Goal: Task Accomplishment & Management: Manage account settings

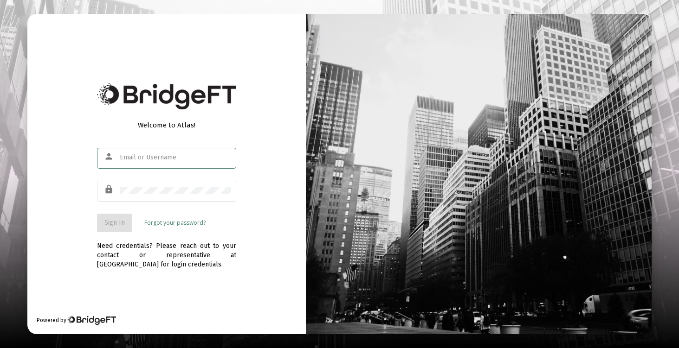
type input "[EMAIL_ADDRESS][DOMAIN_NAME]"
click at [112, 223] on span "Sign In" at bounding box center [114, 223] width 20 height 8
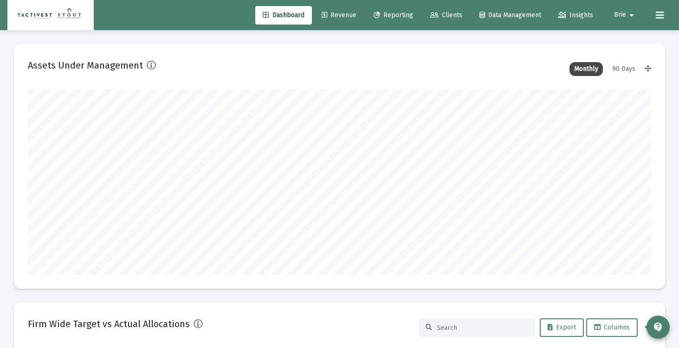
scroll to position [186, 335]
type input "[DATE]"
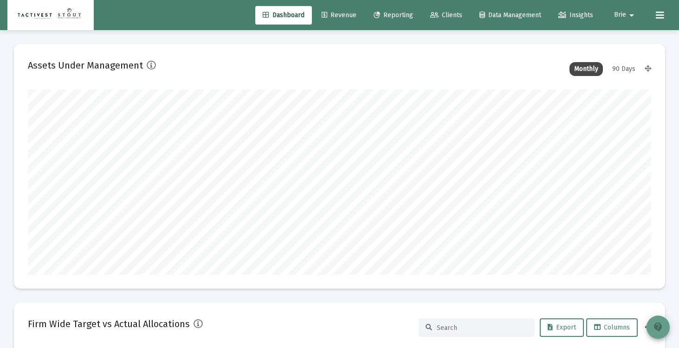
click at [659, 322] on mat-icon "contact_support" at bounding box center [657, 327] width 11 height 11
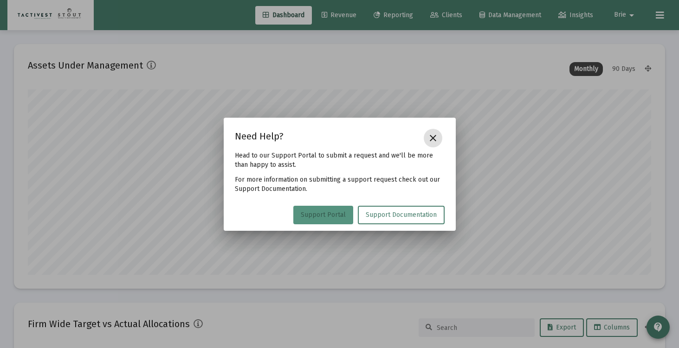
click at [333, 216] on span "Support Portal" at bounding box center [323, 215] width 45 height 8
click at [430, 145] on button "close" at bounding box center [433, 138] width 19 height 19
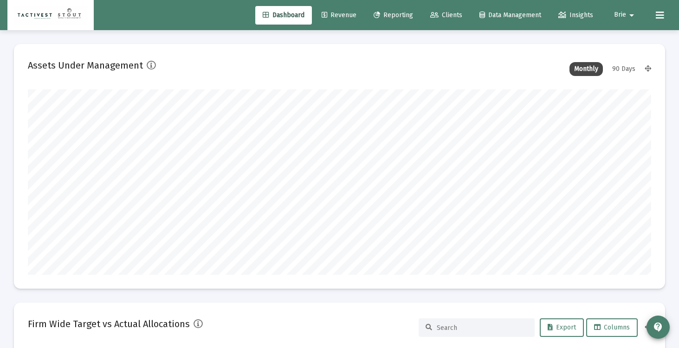
click at [339, 16] on span "Revenue" at bounding box center [339, 15] width 35 height 8
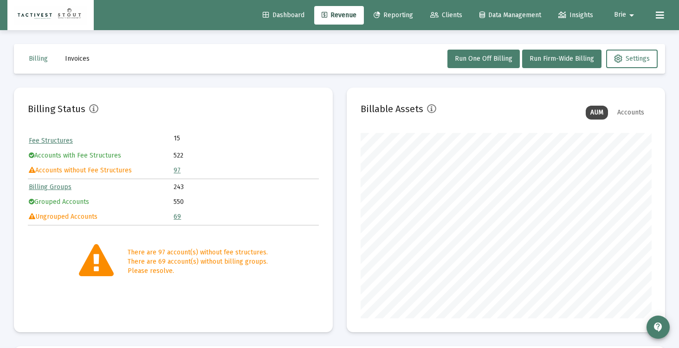
scroll to position [186, 290]
click at [465, 63] on button "Run One Off Billing" at bounding box center [483, 59] width 72 height 19
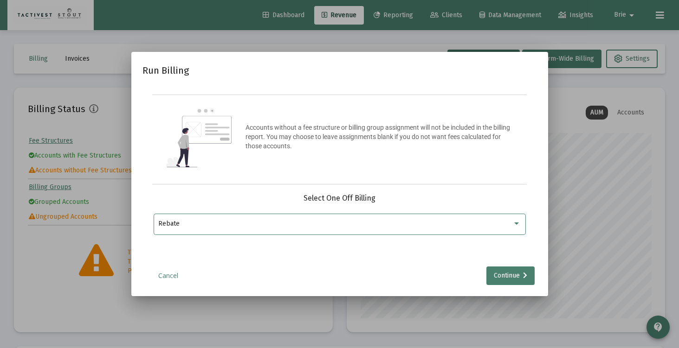
click at [355, 216] on div "Rebate" at bounding box center [339, 224] width 362 height 23
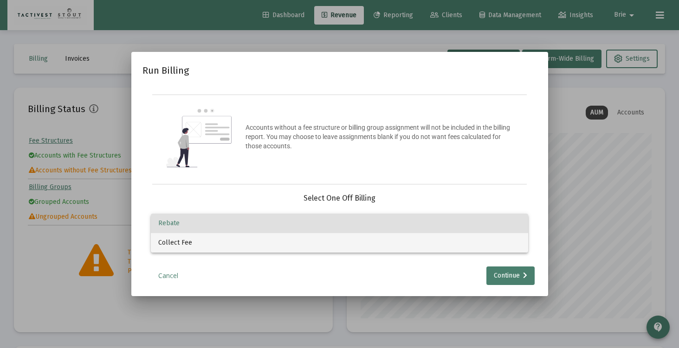
click at [336, 241] on span "Collect Fee" at bounding box center [339, 242] width 362 height 19
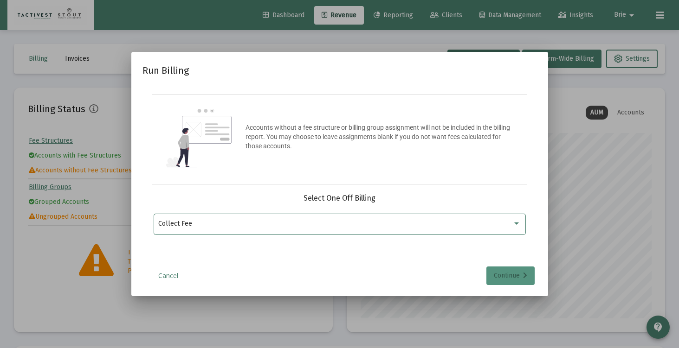
click at [515, 276] on div "Continue" at bounding box center [510, 276] width 33 height 19
click at [303, 227] on input "Selection" at bounding box center [333, 223] width 351 height 7
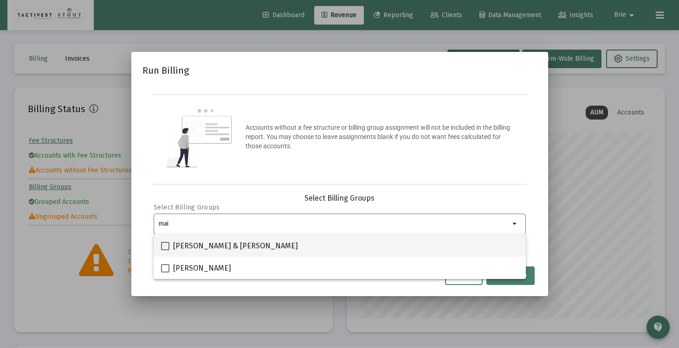
type input "mai"
click at [225, 248] on span "[PERSON_NAME] & [PERSON_NAME]" at bounding box center [235, 246] width 125 height 11
click at [165, 251] on input "[PERSON_NAME] & [PERSON_NAME]" at bounding box center [165, 251] width 0 height 0
checkbox input "true"
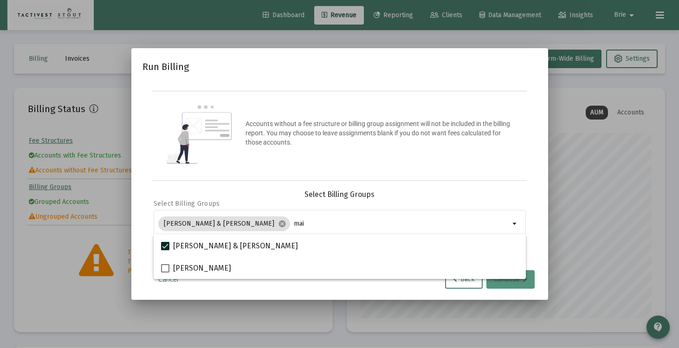
click at [524, 282] on icon at bounding box center [525, 280] width 4 height 6
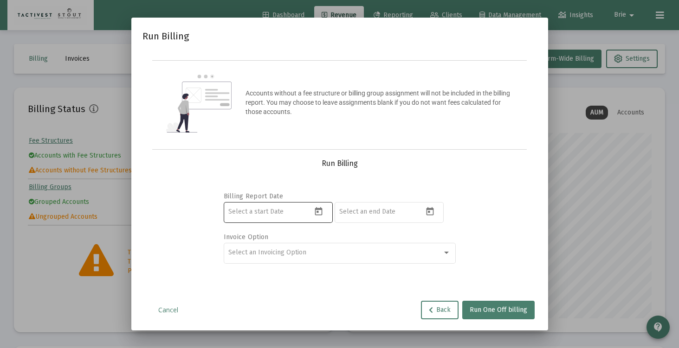
click at [285, 217] on div at bounding box center [270, 211] width 84 height 23
click at [316, 216] on icon "Open calendar" at bounding box center [319, 212] width 10 height 10
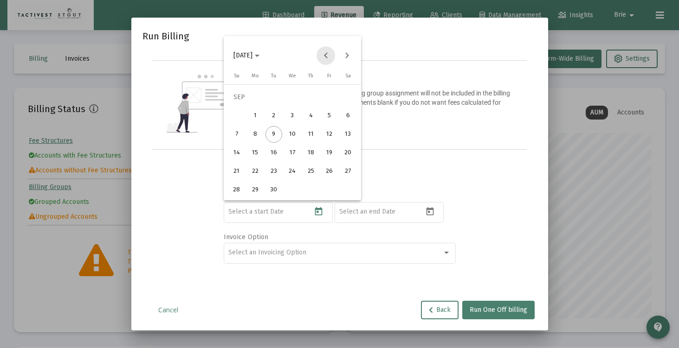
click at [329, 52] on button "Previous month" at bounding box center [325, 55] width 19 height 19
click at [351, 56] on button "Next month" at bounding box center [346, 55] width 19 height 19
click at [272, 117] on div "1" at bounding box center [273, 116] width 17 height 17
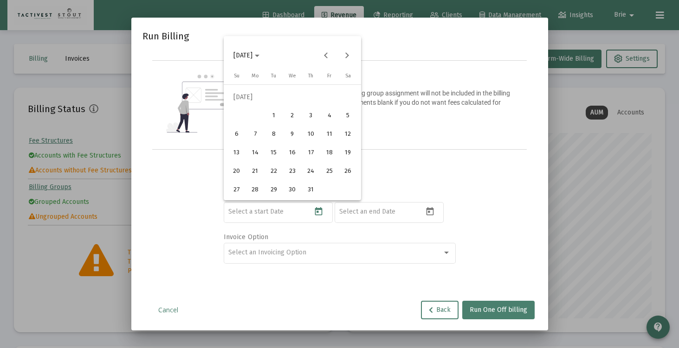
type input "[DATE]"
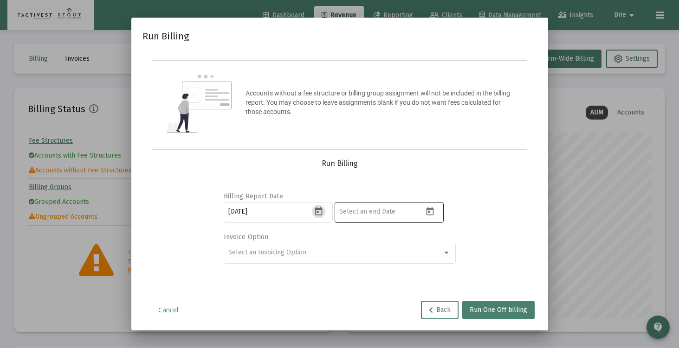
click at [423, 211] on button "Open calendar" at bounding box center [429, 211] width 13 height 13
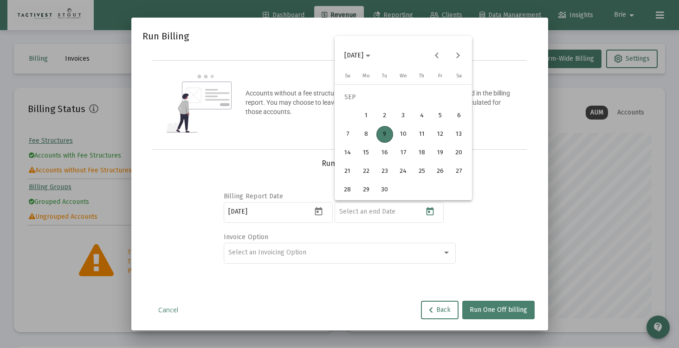
click at [363, 133] on div "8" at bounding box center [366, 134] width 17 height 17
type input "[DATE]"
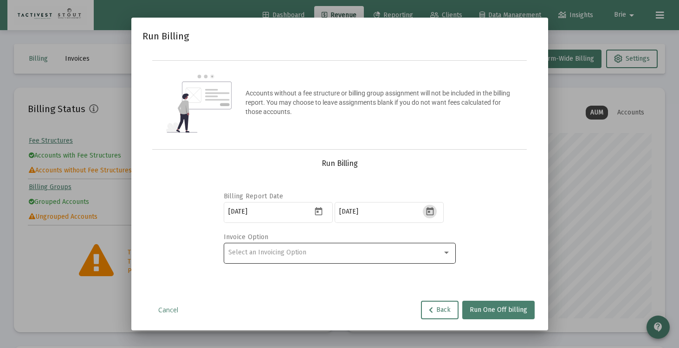
click at [349, 257] on div "Select an Invoicing Option" at bounding box center [339, 252] width 222 height 23
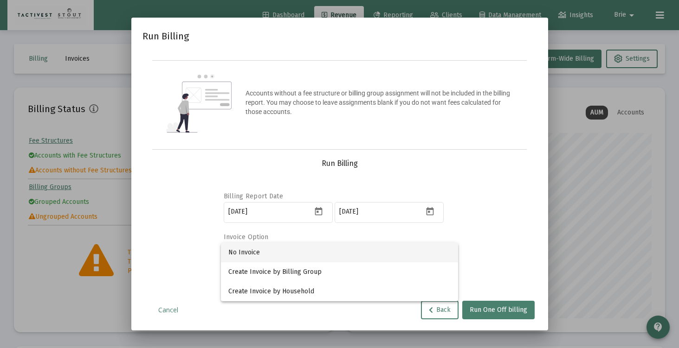
click at [345, 247] on span "No Invoice" at bounding box center [339, 252] width 222 height 19
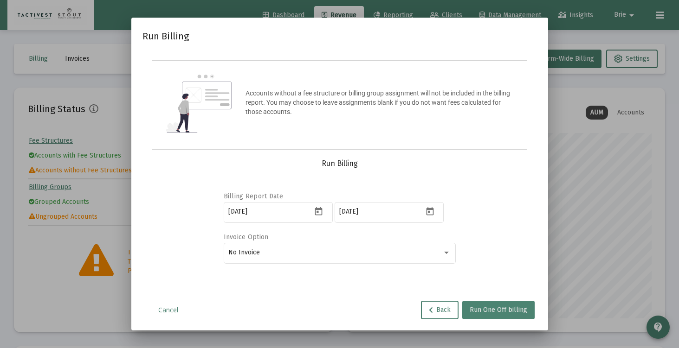
click at [518, 305] on button "Run One Off billing" at bounding box center [498, 310] width 72 height 19
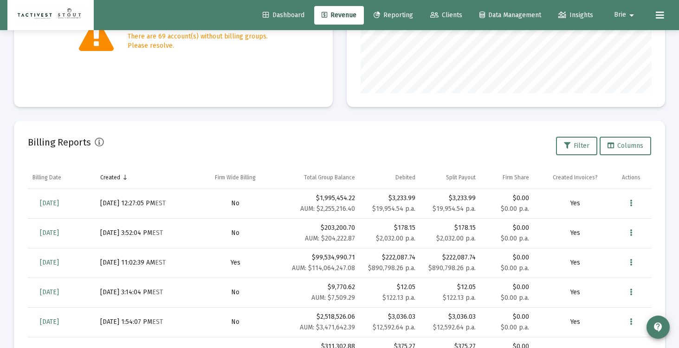
scroll to position [242, 0]
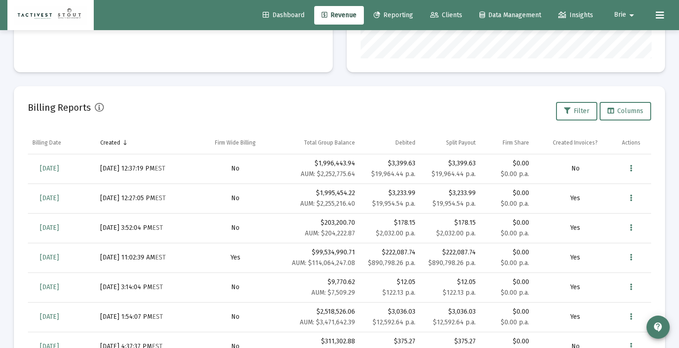
scroll to position [288, 0]
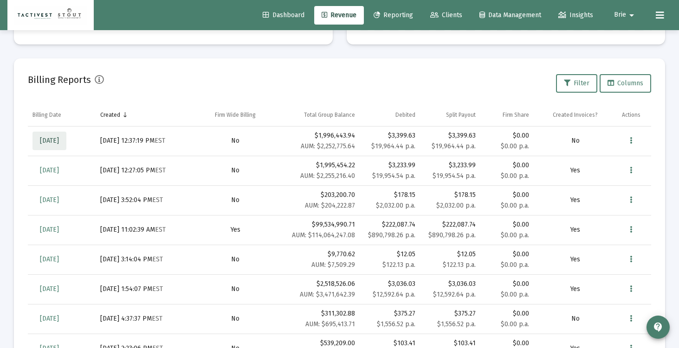
click at [59, 142] on span "Sep 8, 2025" at bounding box center [49, 141] width 19 height 8
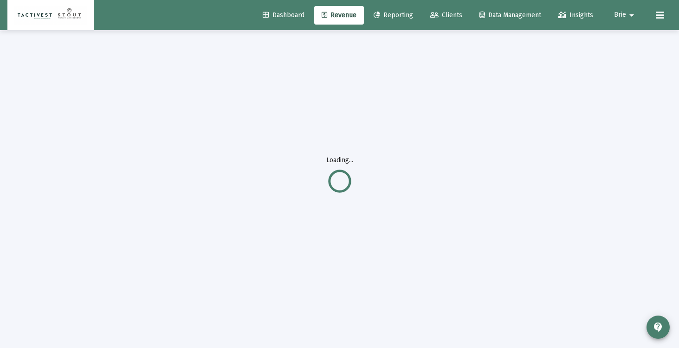
scroll to position [30, 0]
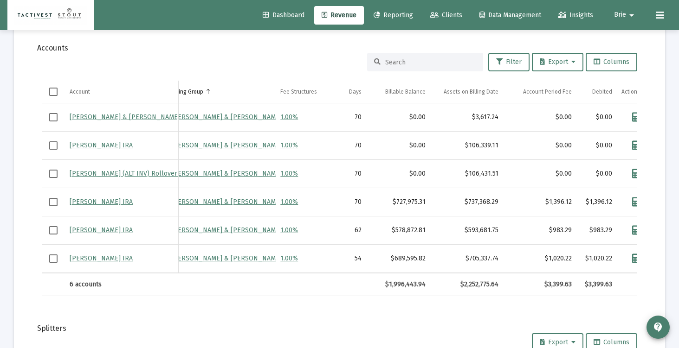
scroll to position [0, 165]
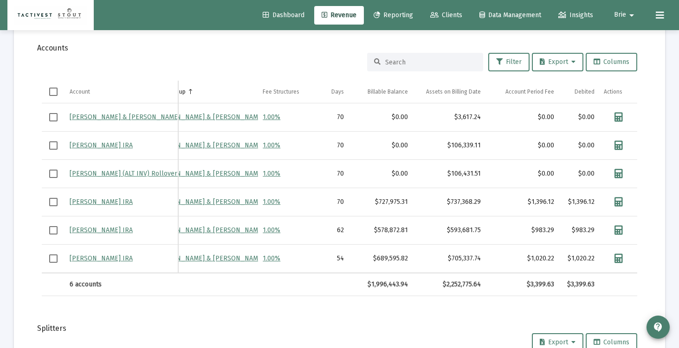
click at [397, 120] on div "$0.00" at bounding box center [380, 117] width 55 height 9
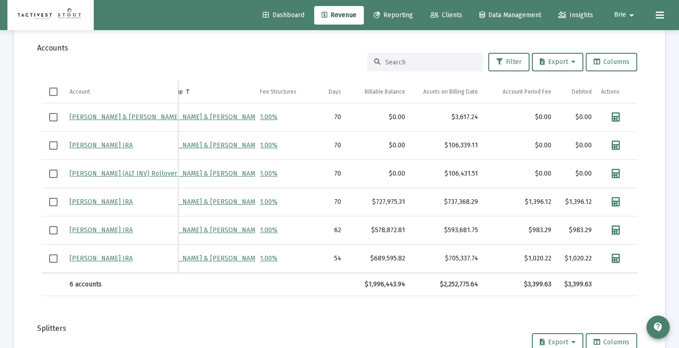
click at [146, 116] on link "Maidy, Shane & Ashley Trust" at bounding box center [125, 117] width 110 height 8
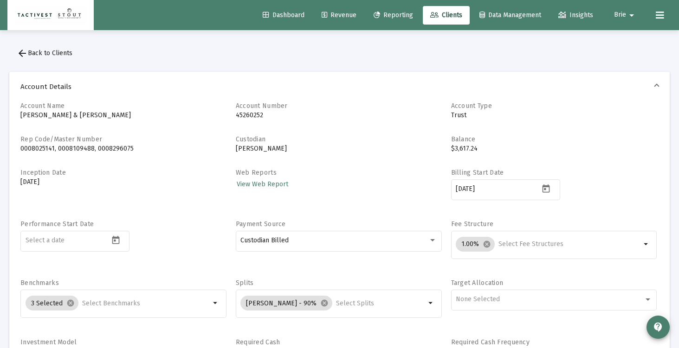
click at [621, 8] on button "Brie arrow_drop_down" at bounding box center [625, 15] width 45 height 19
click at [623, 51] on button "Logout" at bounding box center [630, 62] width 55 height 22
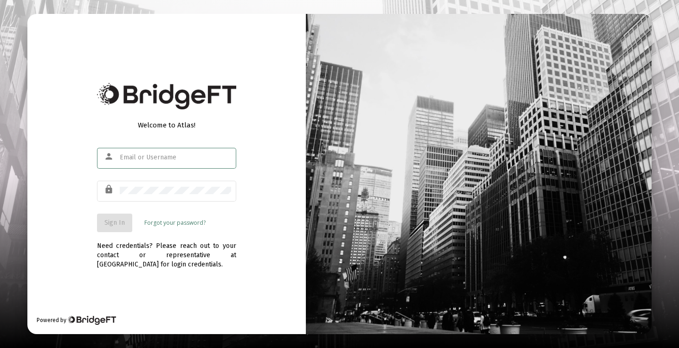
type input "[EMAIL_ADDRESS][DOMAIN_NAME]"
click at [106, 224] on span "Sign In" at bounding box center [114, 223] width 20 height 8
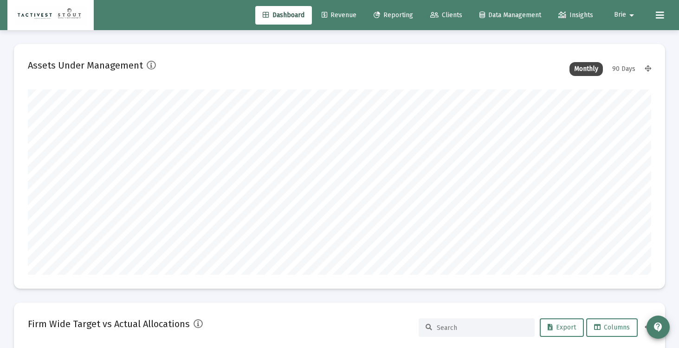
scroll to position [186, 335]
type input "[DATE]"
click at [620, 19] on button "Brie arrow_drop_down" at bounding box center [625, 15] width 45 height 19
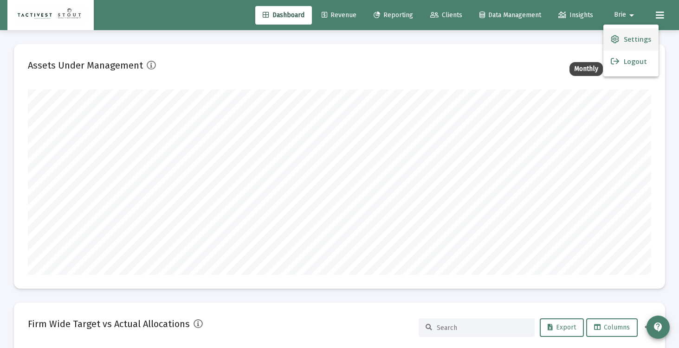
scroll to position [186, 290]
click at [614, 33] on link "Settings" at bounding box center [630, 39] width 55 height 22
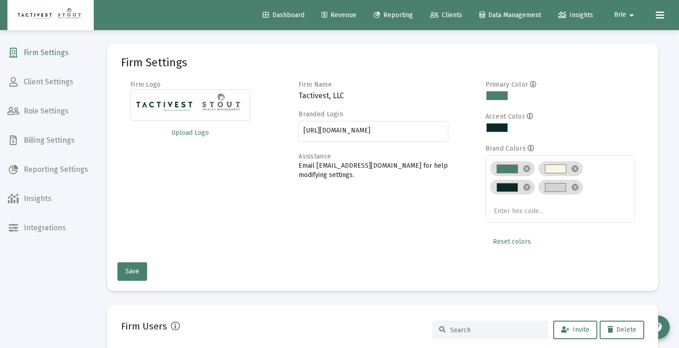
click at [33, 127] on mat-nav-list "Firm Settings Client Settings Role Settings Billing Settings Reporting Settings…" at bounding box center [48, 119] width 96 height 239
click at [36, 145] on span "Billing Settings" at bounding box center [48, 140] width 96 height 22
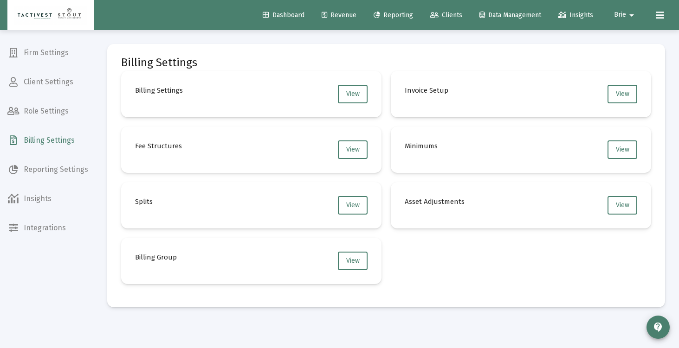
click at [371, 97] on mat-card "Billing Settings View" at bounding box center [251, 94] width 260 height 46
click at [361, 98] on button "View" at bounding box center [353, 94] width 30 height 19
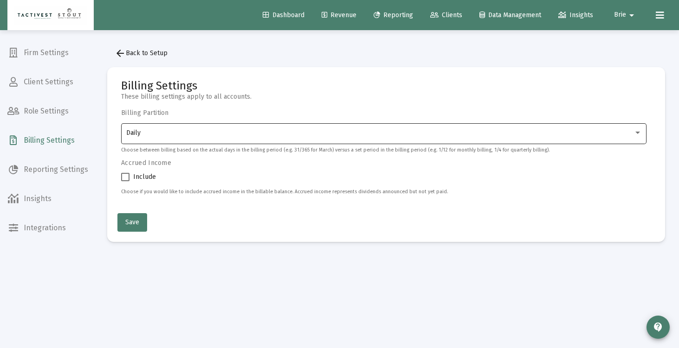
click at [404, 127] on div "Daily" at bounding box center [384, 133] width 516 height 23
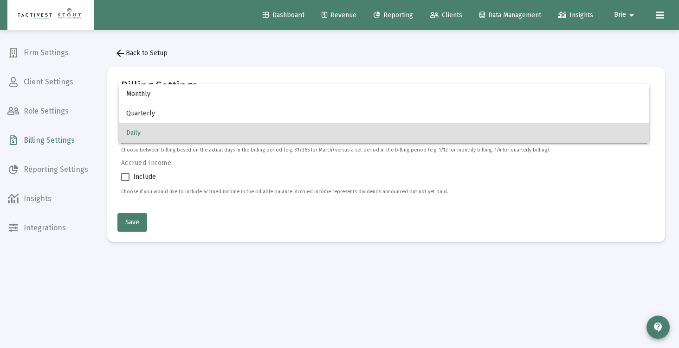
click at [415, 216] on div at bounding box center [339, 174] width 679 height 348
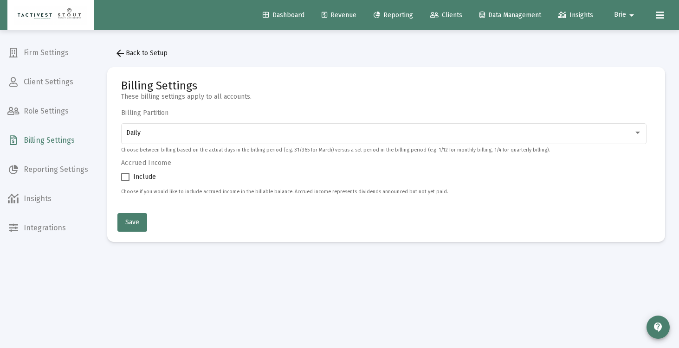
click at [136, 53] on span "arrow_back Back to Setup" at bounding box center [141, 53] width 53 height 8
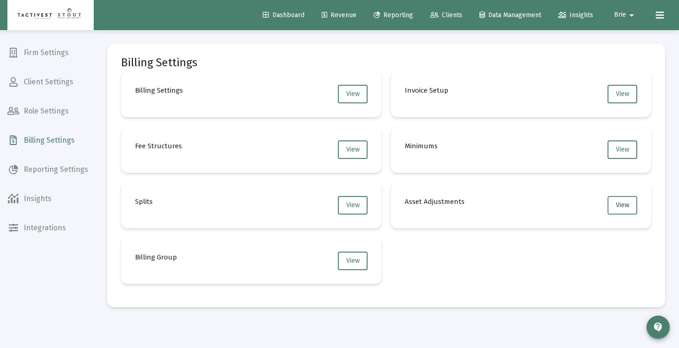
click at [618, 211] on button "View" at bounding box center [622, 205] width 30 height 19
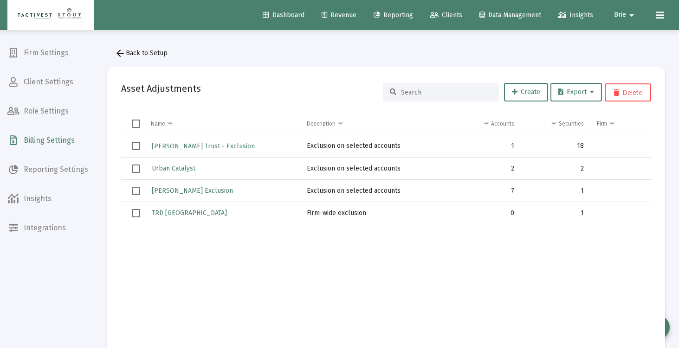
click at [127, 62] on button "arrow_back Back to Setup" at bounding box center [141, 53] width 68 height 19
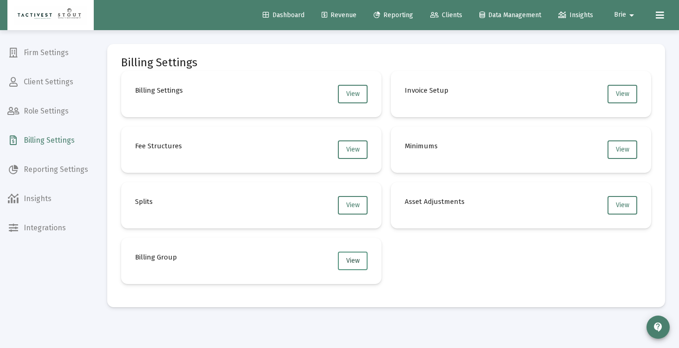
click at [354, 256] on button "View" at bounding box center [353, 261] width 30 height 19
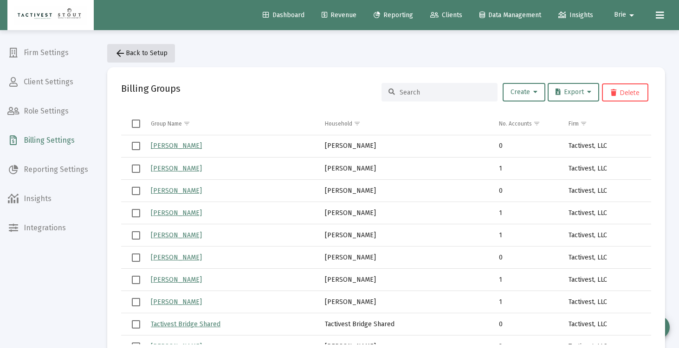
click at [148, 57] on button "arrow_back Back to Setup" at bounding box center [141, 53] width 68 height 19
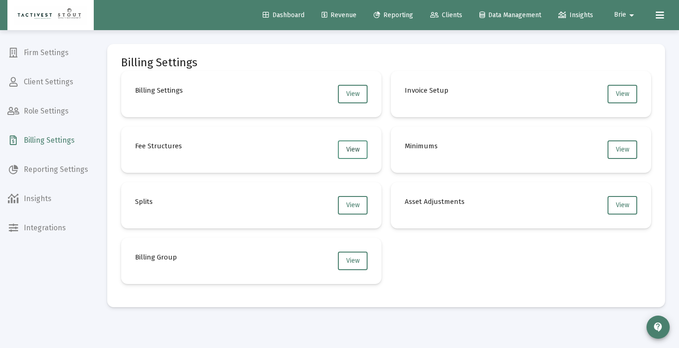
click at [347, 155] on button "View" at bounding box center [353, 150] width 30 height 19
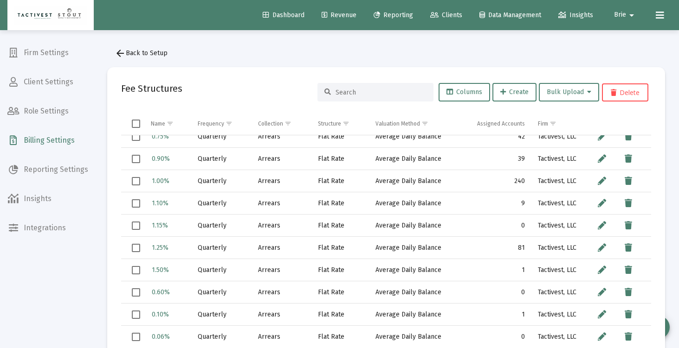
scroll to position [95, 0]
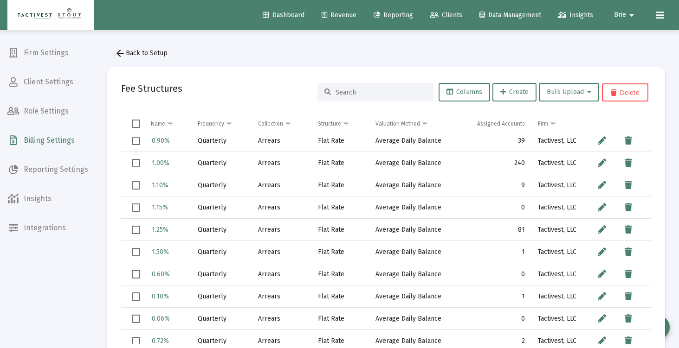
click at [136, 53] on span "arrow_back Back to Setup" at bounding box center [141, 53] width 53 height 8
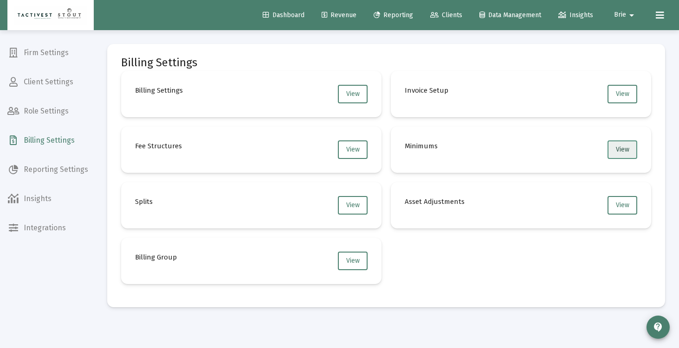
click at [632, 153] on button "View" at bounding box center [622, 150] width 30 height 19
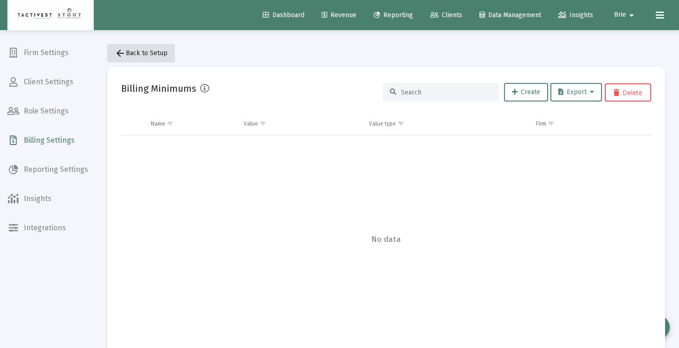
click at [147, 52] on span "arrow_back Back to Setup" at bounding box center [141, 53] width 53 height 8
